Goal: Book appointment/travel/reservation

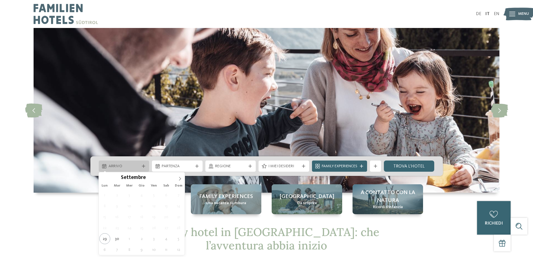
click at [107, 166] on div at bounding box center [105, 166] width 6 height 4
click at [181, 178] on icon at bounding box center [180, 179] width 4 height 4
type input "****"
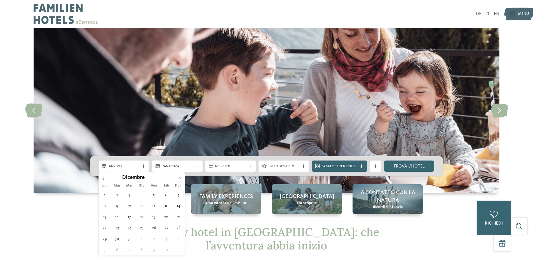
click at [179, 179] on icon at bounding box center [180, 179] width 4 height 4
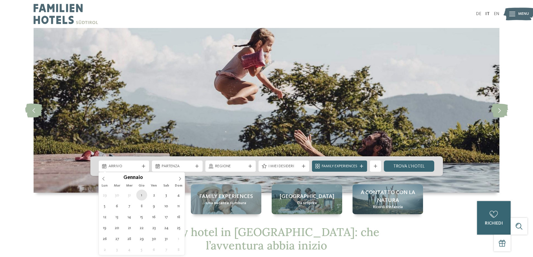
type div "01.01.2026"
type input "****"
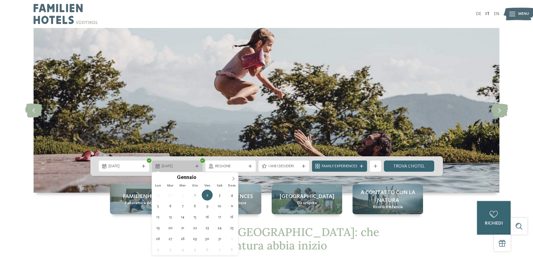
click at [197, 167] on icon at bounding box center [196, 165] width 3 height 3
type div "06.01.2026"
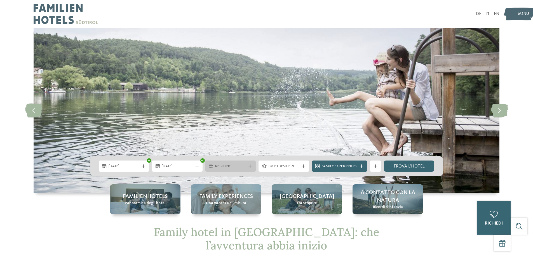
click at [249, 166] on icon at bounding box center [249, 165] width 3 height 3
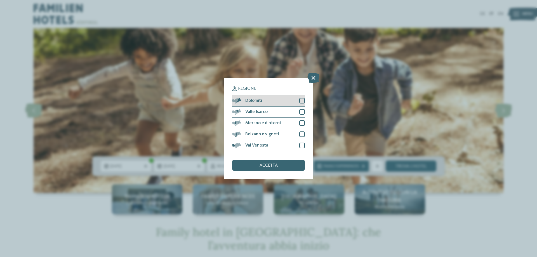
click at [301, 100] on div at bounding box center [302, 101] width 6 height 6
click at [270, 165] on span "accetta" at bounding box center [268, 165] width 18 height 4
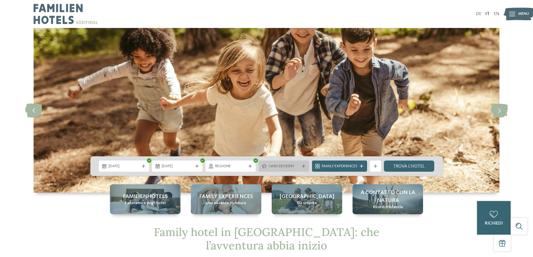
click at [301, 166] on div at bounding box center [304, 165] width 6 height 3
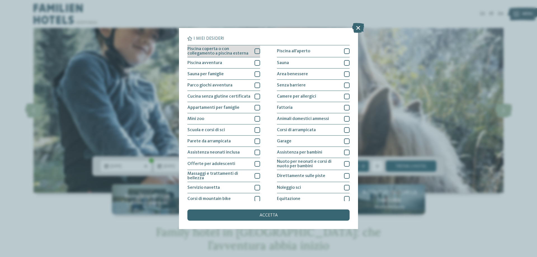
click at [254, 50] on div at bounding box center [257, 51] width 6 height 6
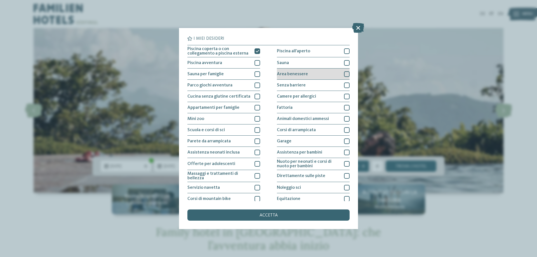
click at [344, 74] on div at bounding box center [347, 74] width 6 height 6
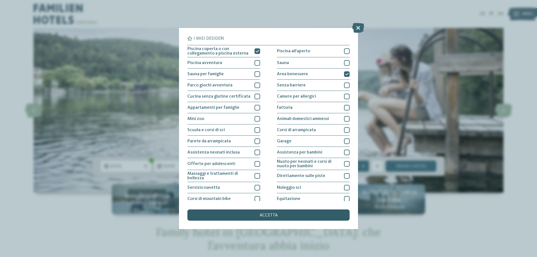
click at [282, 215] on div "accetta" at bounding box center [268, 214] width 162 height 11
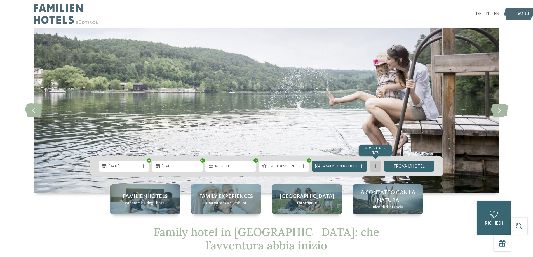
click at [374, 165] on icon at bounding box center [375, 165] width 3 height 3
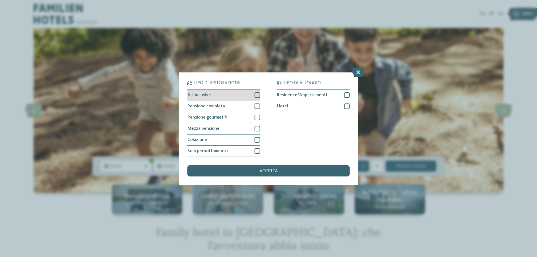
click at [256, 95] on div at bounding box center [257, 95] width 6 height 6
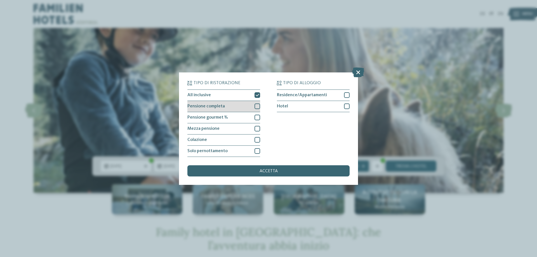
click at [257, 110] on div "Pensione completa" at bounding box center [223, 106] width 73 height 11
click at [257, 105] on icon at bounding box center [258, 106] width 4 height 3
click at [258, 119] on div at bounding box center [257, 118] width 6 height 6
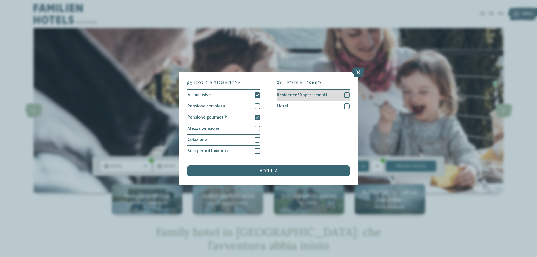
click at [346, 93] on div at bounding box center [347, 95] width 6 height 6
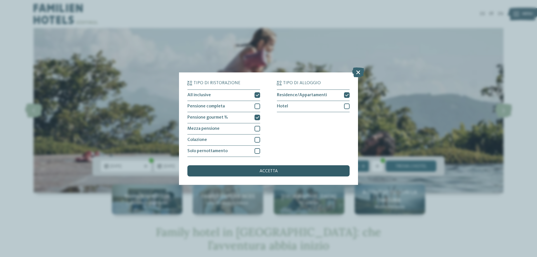
click at [283, 170] on div "accetta" at bounding box center [268, 170] width 162 height 11
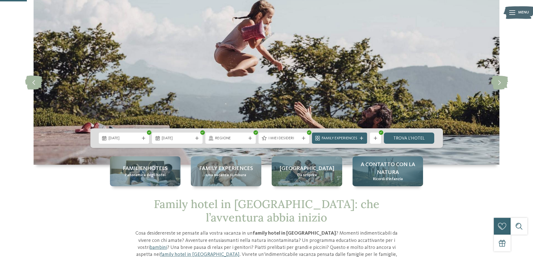
scroll to position [84, 0]
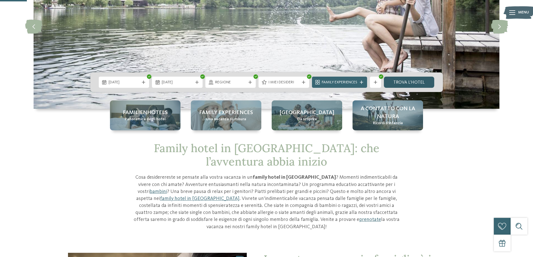
click at [422, 85] on link "trova l’hotel" at bounding box center [409, 82] width 51 height 11
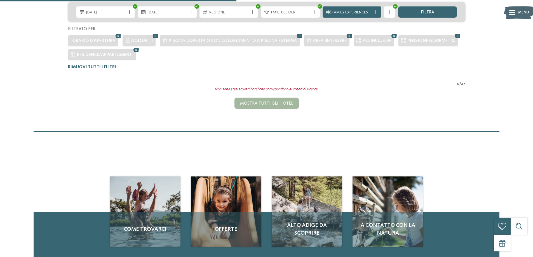
scroll to position [114, 0]
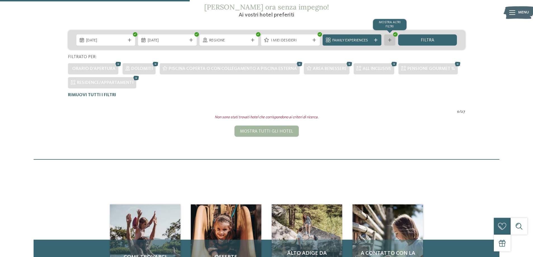
click at [387, 39] on div at bounding box center [390, 39] width 6 height 3
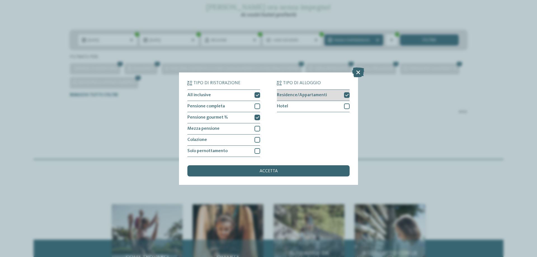
click at [346, 94] on icon at bounding box center [347, 94] width 4 height 3
drag, startPoint x: 257, startPoint y: 90, endPoint x: 256, endPoint y: 93, distance: 3.1
click at [256, 93] on div "All inclusive" at bounding box center [223, 95] width 73 height 11
click at [258, 171] on div "accetta" at bounding box center [268, 170] width 162 height 11
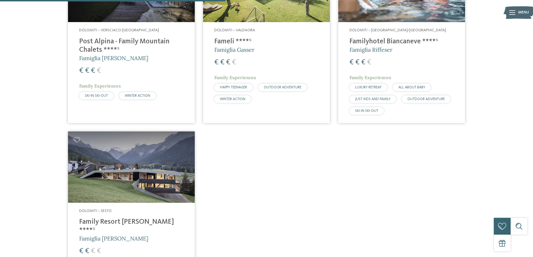
scroll to position [295, 0]
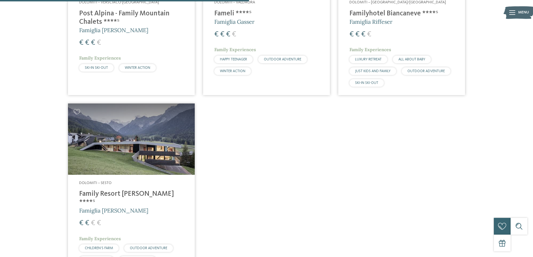
drag, startPoint x: 240, startPoint y: 136, endPoint x: 261, endPoint y: 204, distance: 70.3
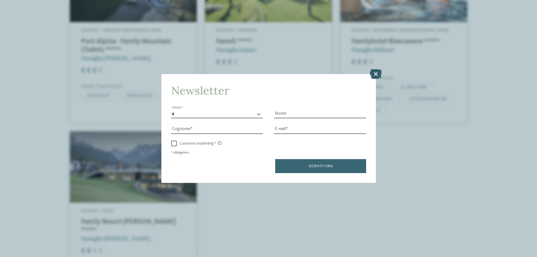
click at [375, 74] on icon at bounding box center [376, 74] width 12 height 10
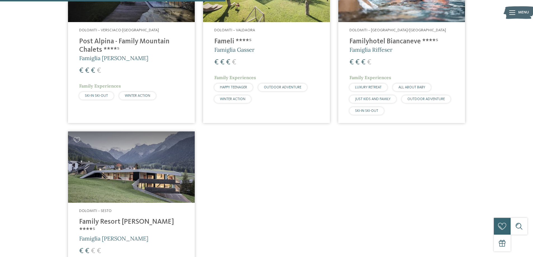
click at [239, 47] on span "Famiglia Gasser" at bounding box center [234, 49] width 40 height 7
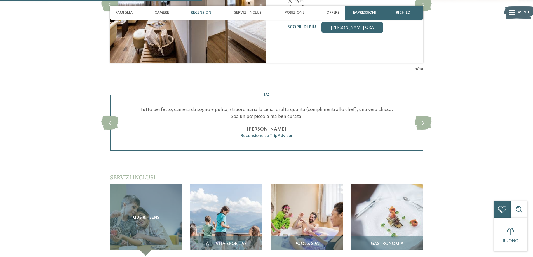
scroll to position [699, 0]
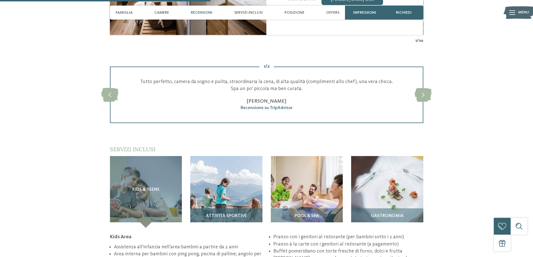
click at [247, 181] on img at bounding box center [226, 192] width 72 height 72
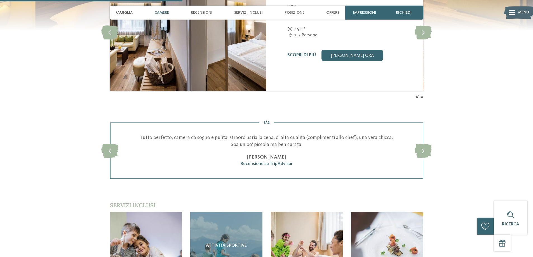
scroll to position [587, 0]
